Goal: Navigation & Orientation: Find specific page/section

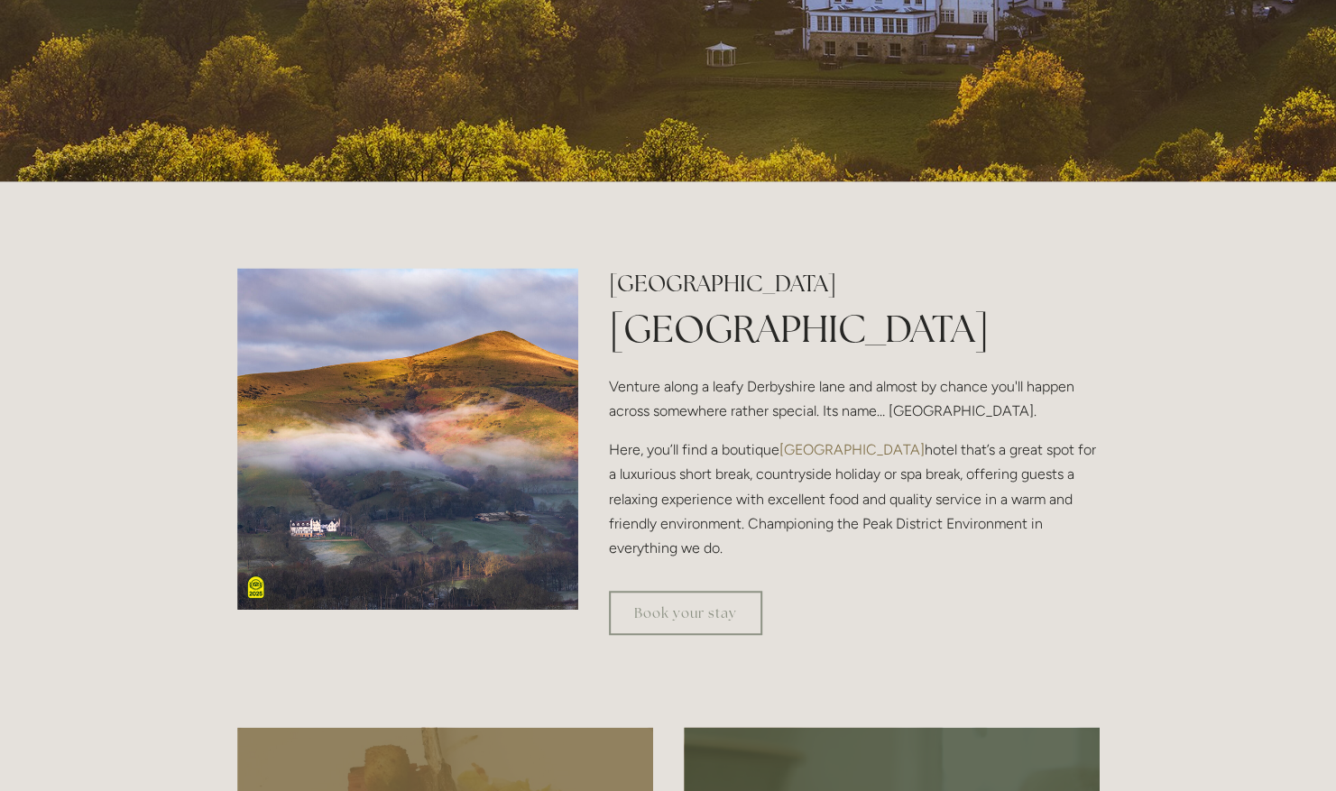
scroll to position [701, 0]
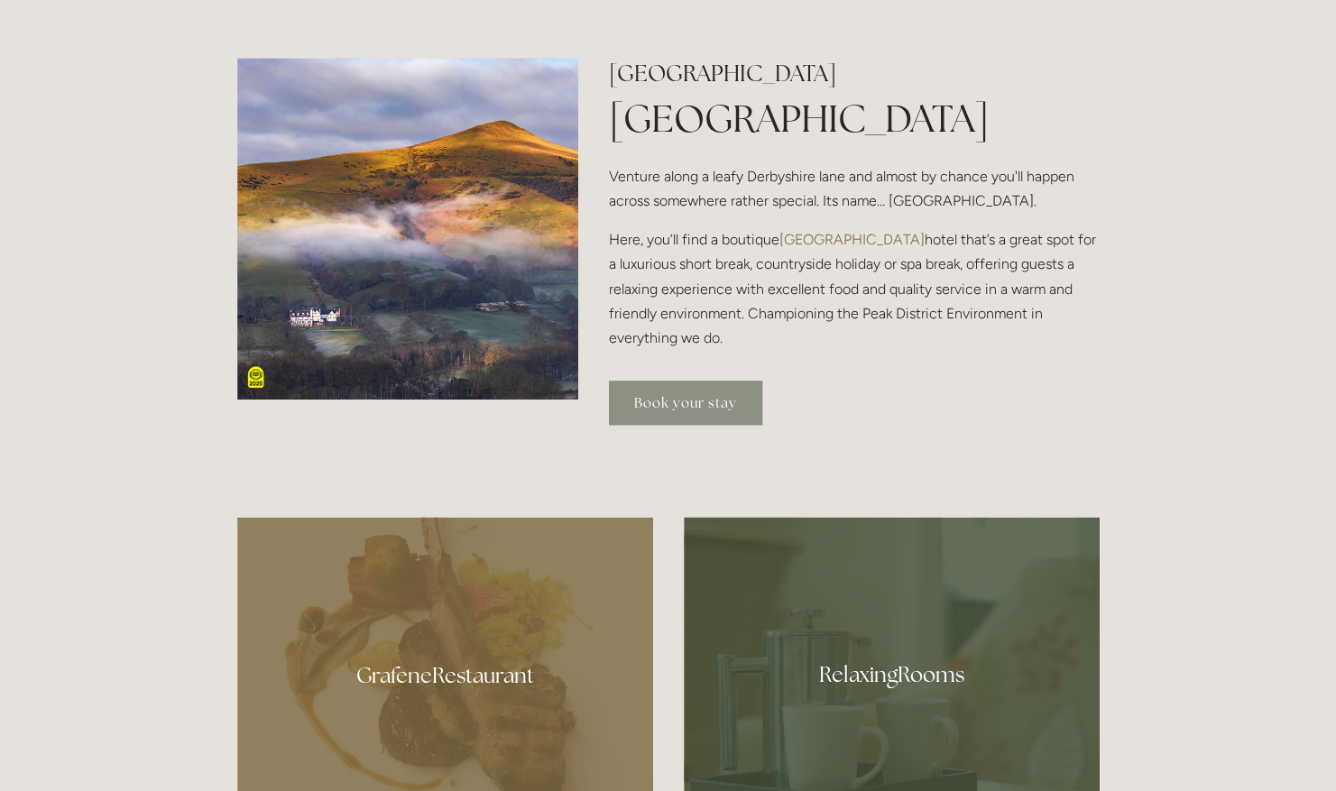
click at [707, 399] on link "Book your stay" at bounding box center [685, 403] width 153 height 44
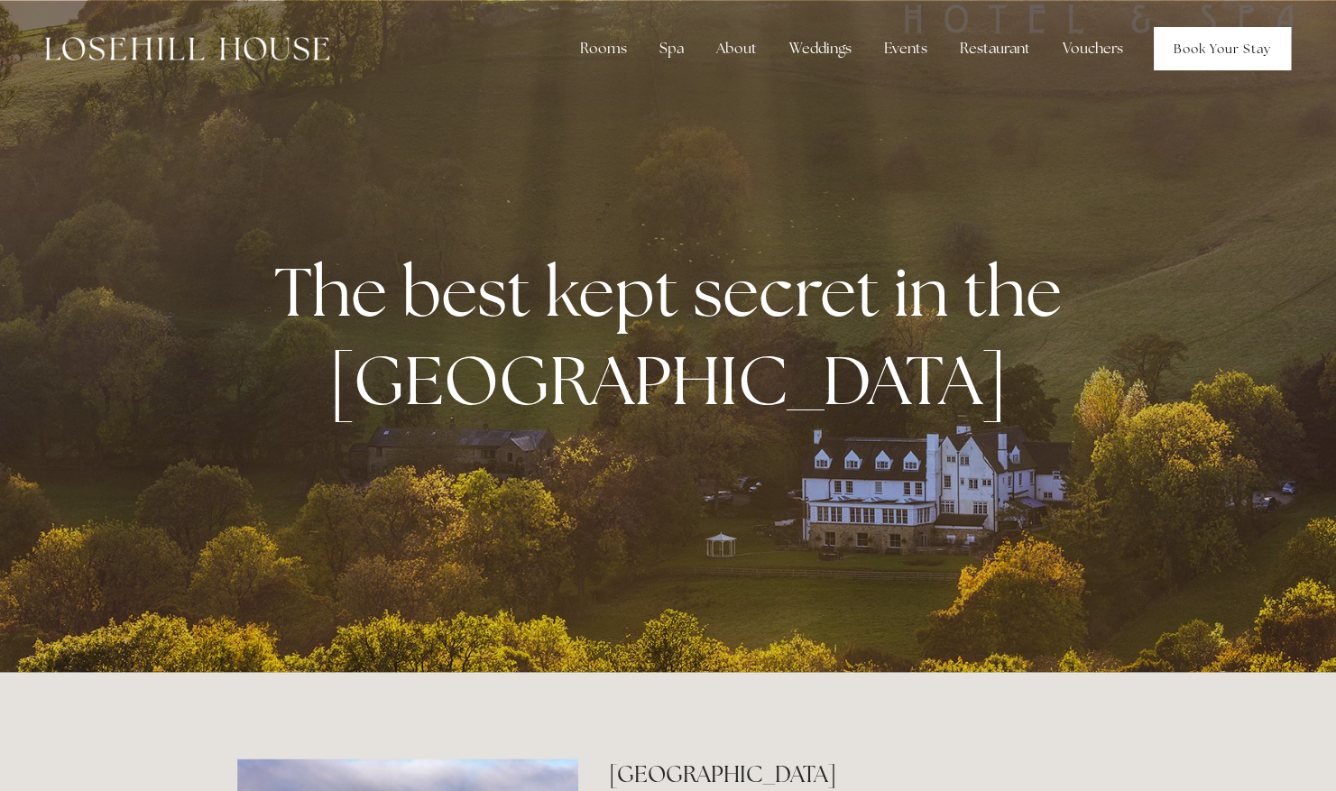
drag, startPoint x: 0, startPoint y: 0, endPoint x: 1224, endPoint y: 39, distance: 1224.2
click at [1224, 39] on link "Book Your Stay" at bounding box center [1222, 48] width 137 height 43
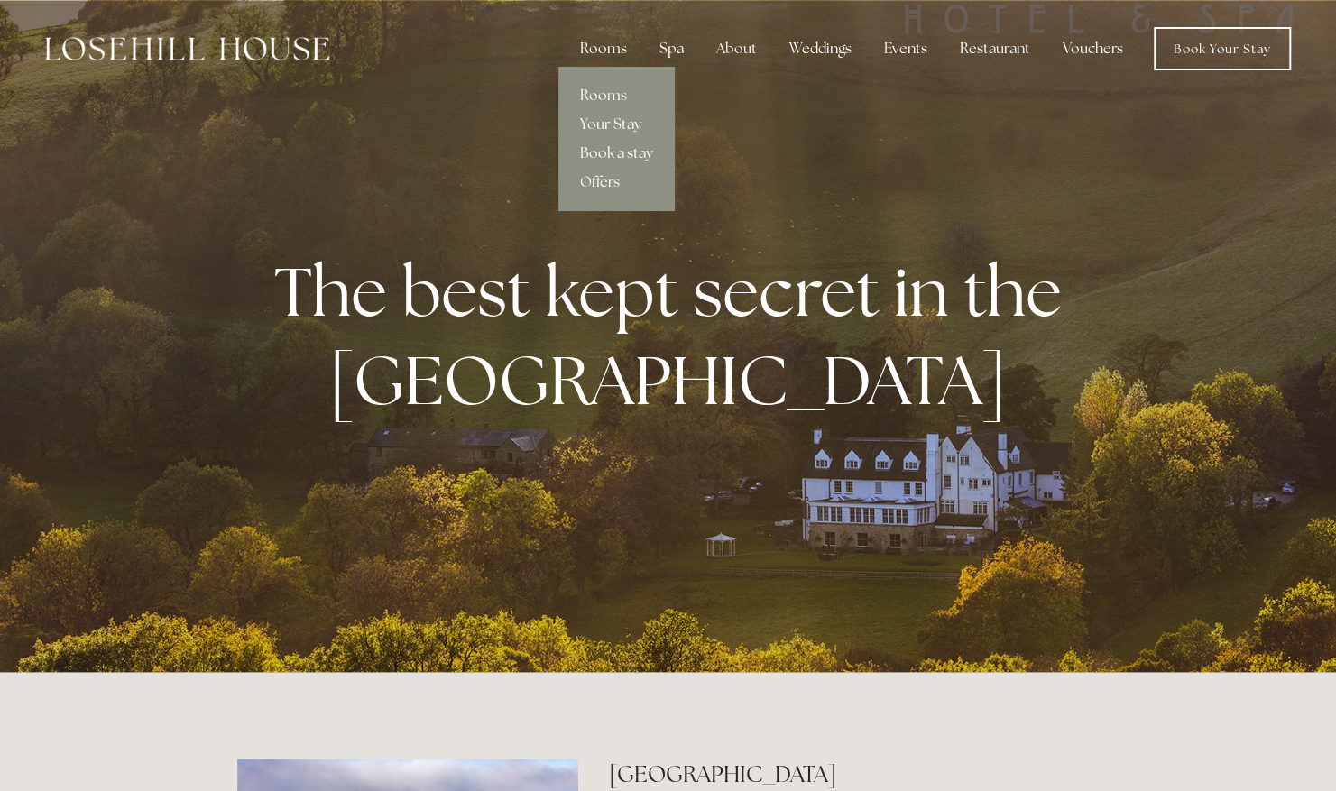
click at [602, 51] on div "Rooms" at bounding box center [604, 49] width 76 height 36
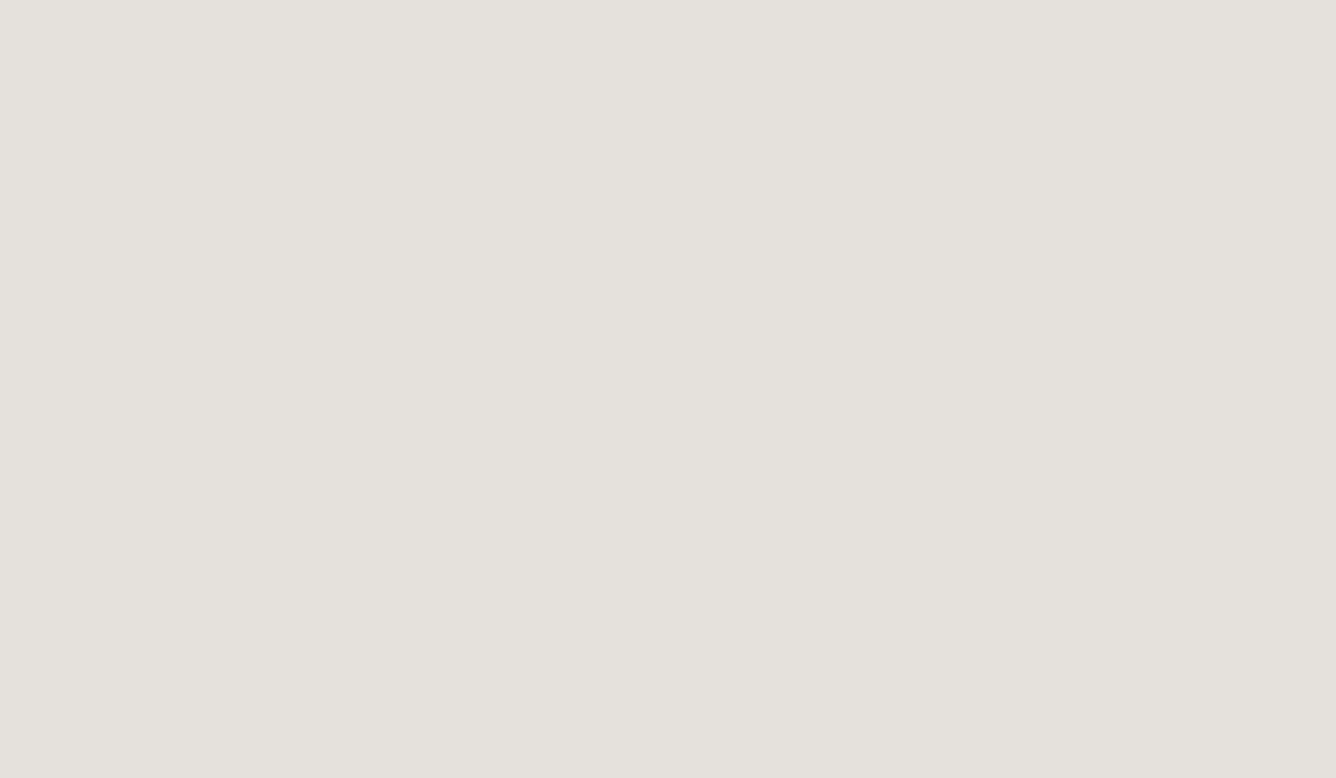
scroll to position [1959, 0]
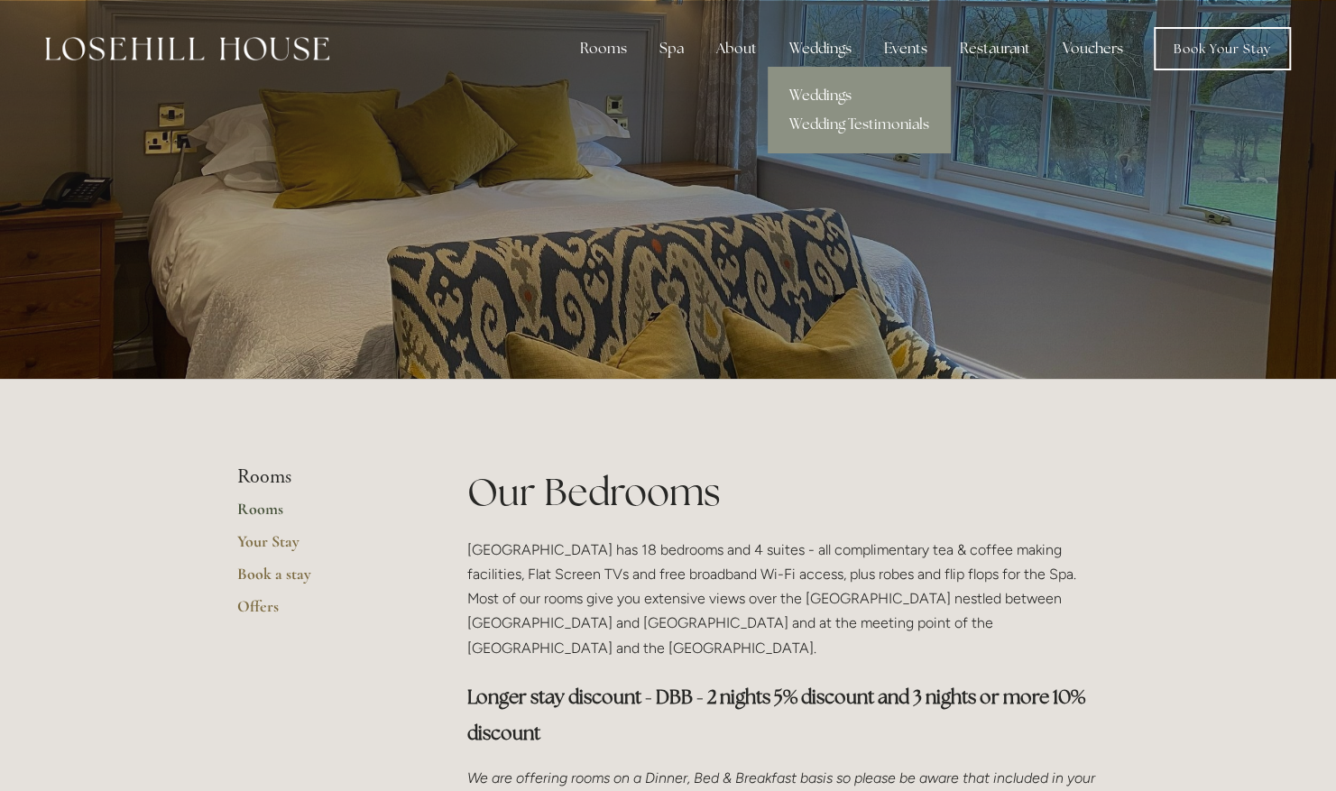
click at [832, 99] on link "Weddings" at bounding box center [859, 95] width 183 height 29
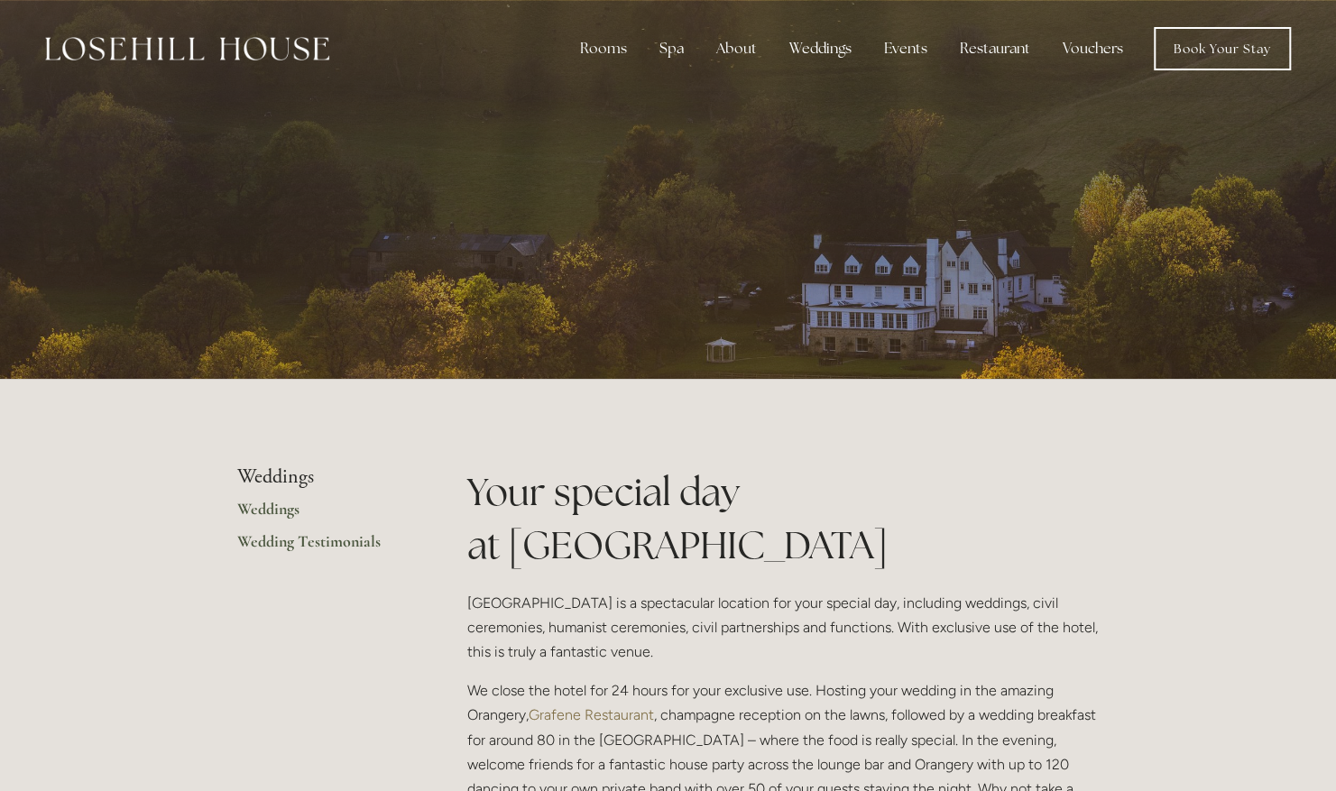
scroll to position [351, 0]
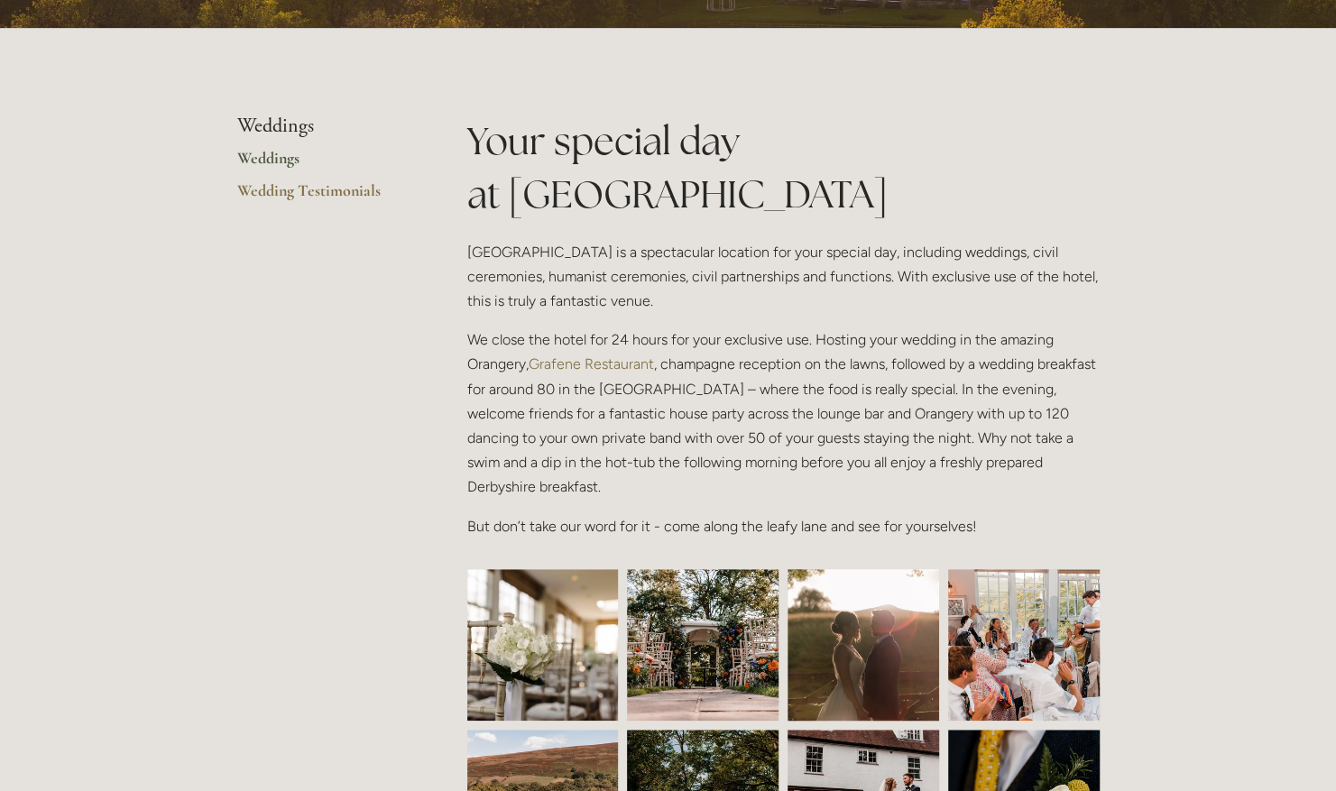
click at [536, 359] on link "Grafene Restaurant" at bounding box center [591, 364] width 125 height 17
